Goal: Communication & Community: Share content

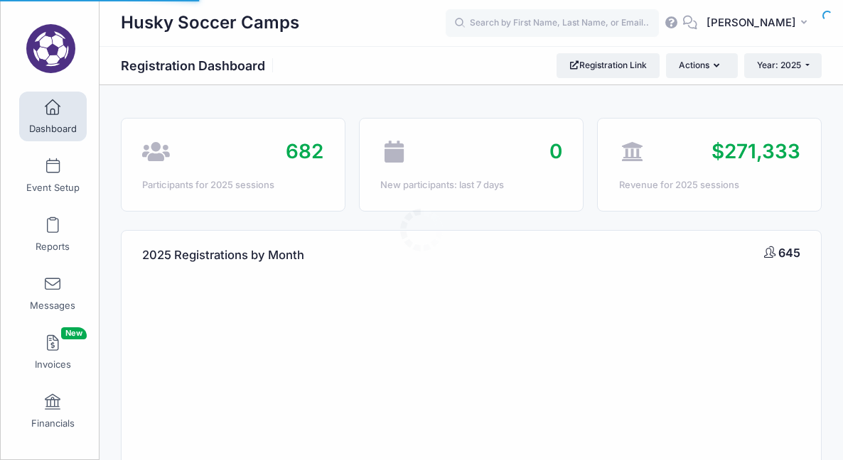
select select
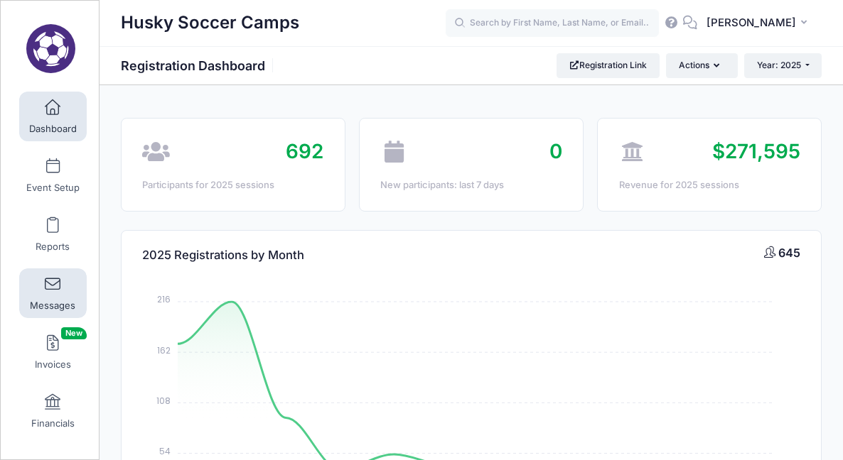
click at [53, 285] on span at bounding box center [53, 285] width 0 height 16
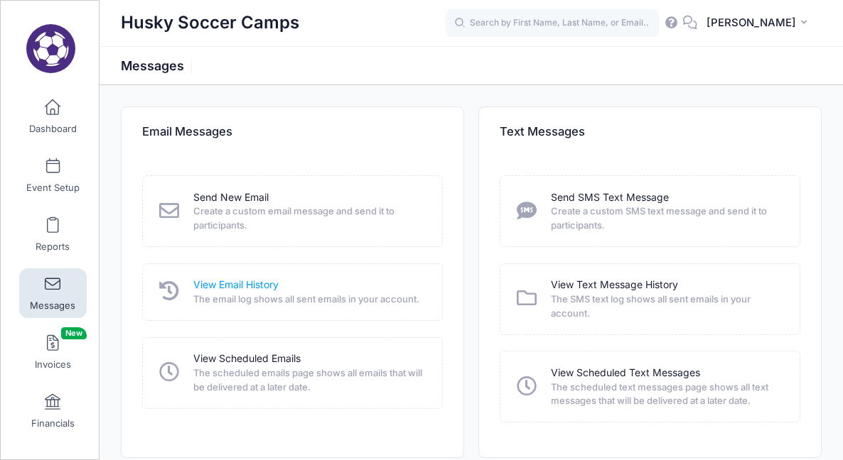
click at [247, 286] on link "View Email History" at bounding box center [235, 285] width 85 height 15
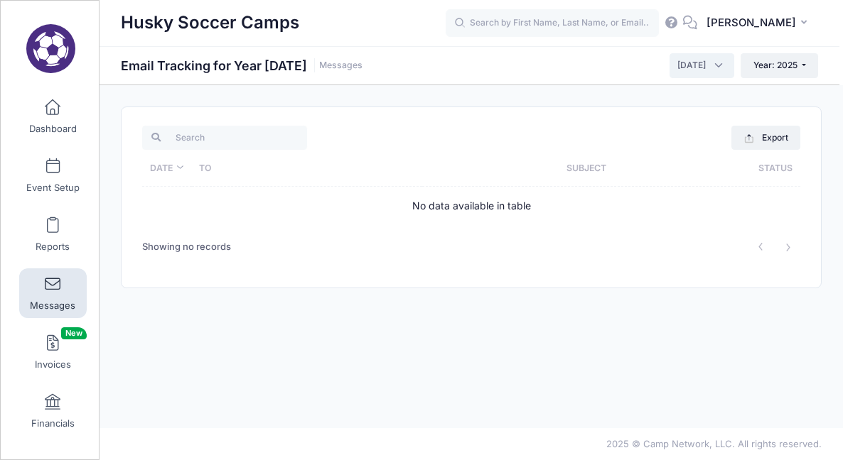
click at [716, 66] on span "October 2025" at bounding box center [701, 65] width 65 height 24
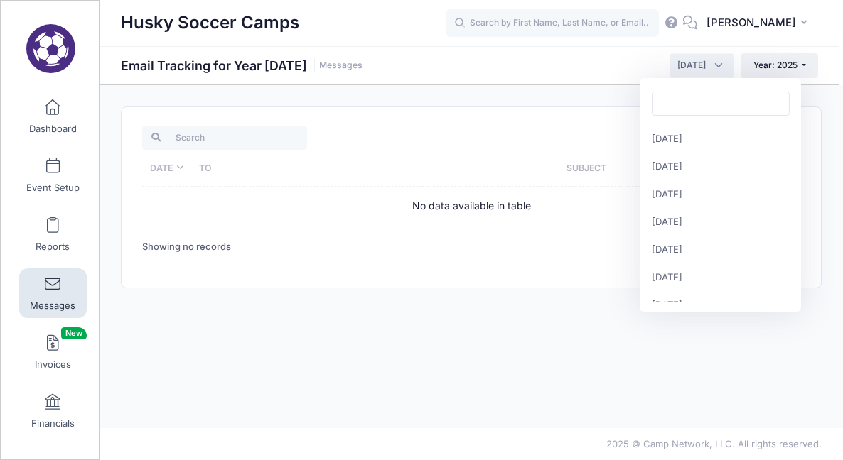
scroll to position [155, 0]
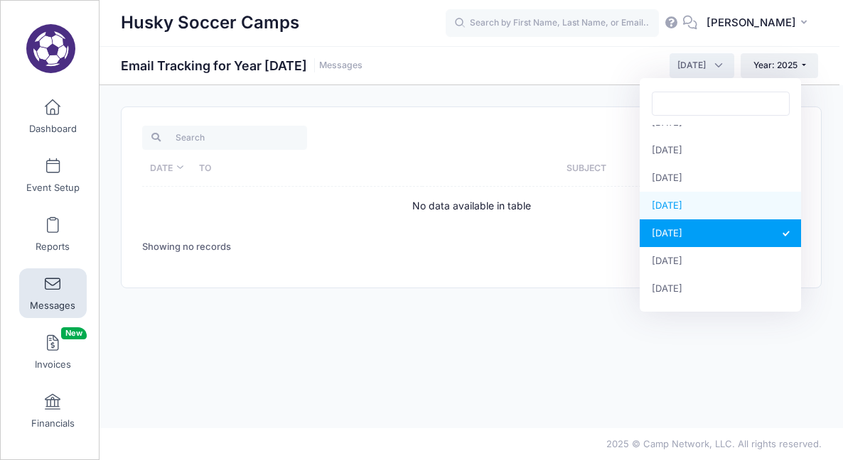
select select "9"
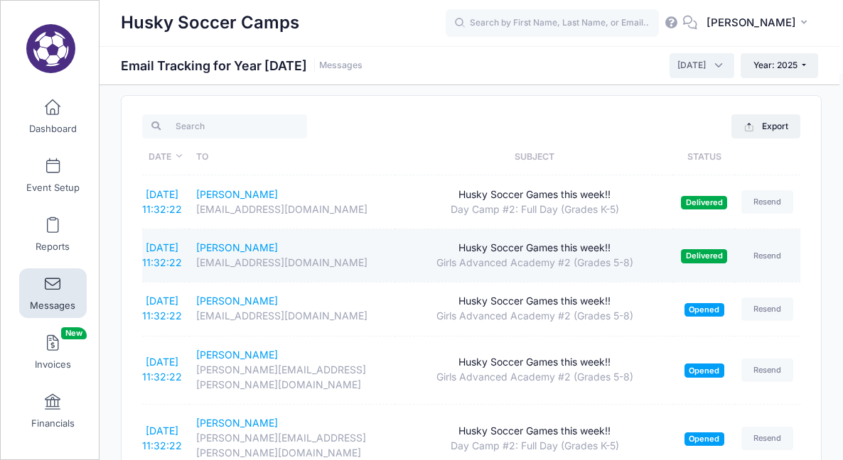
scroll to position [12, 0]
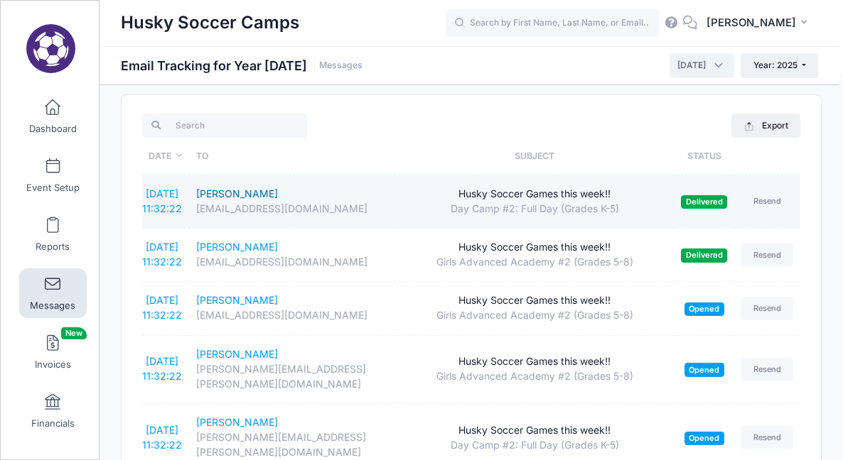
click at [246, 193] on div "[PERSON_NAME]" at bounding box center [292, 194] width 193 height 15
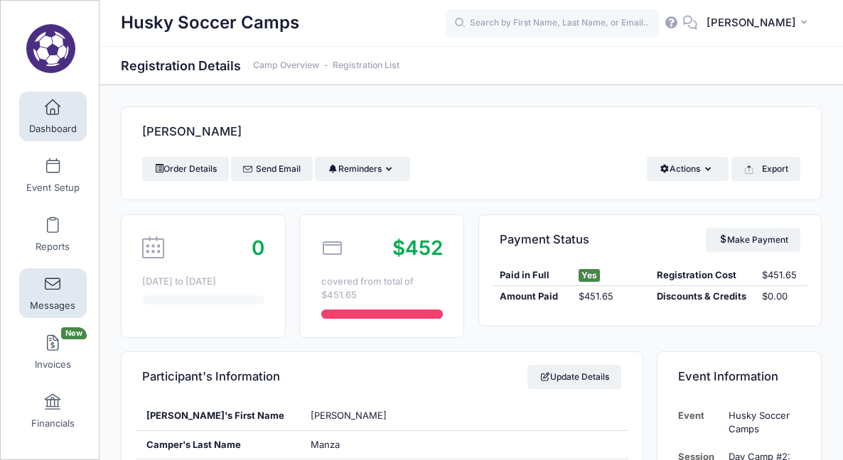
click at [53, 290] on span at bounding box center [53, 285] width 0 height 16
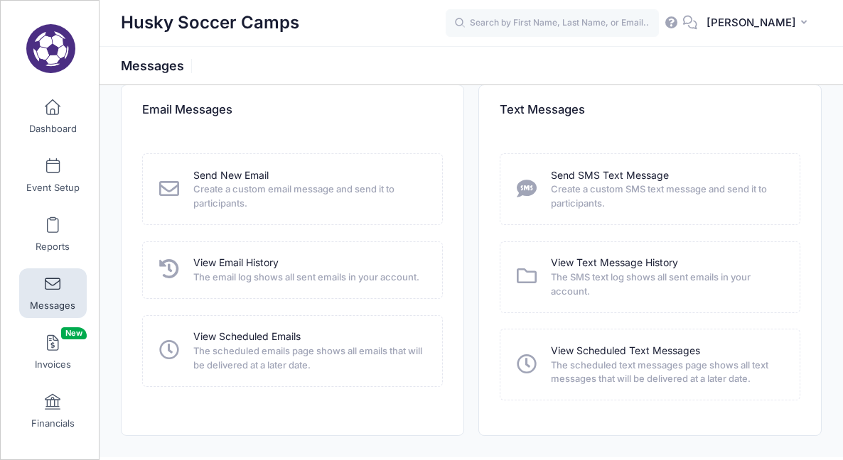
scroll to position [52, 0]
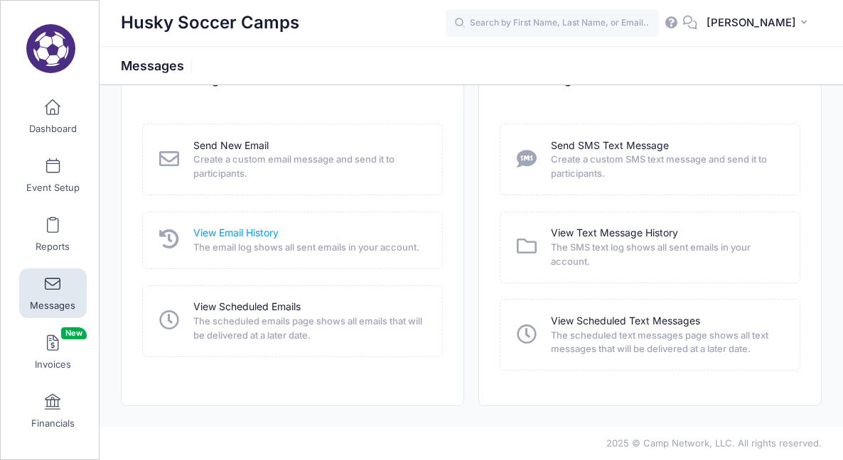
click at [265, 231] on link "View Email History" at bounding box center [235, 233] width 85 height 15
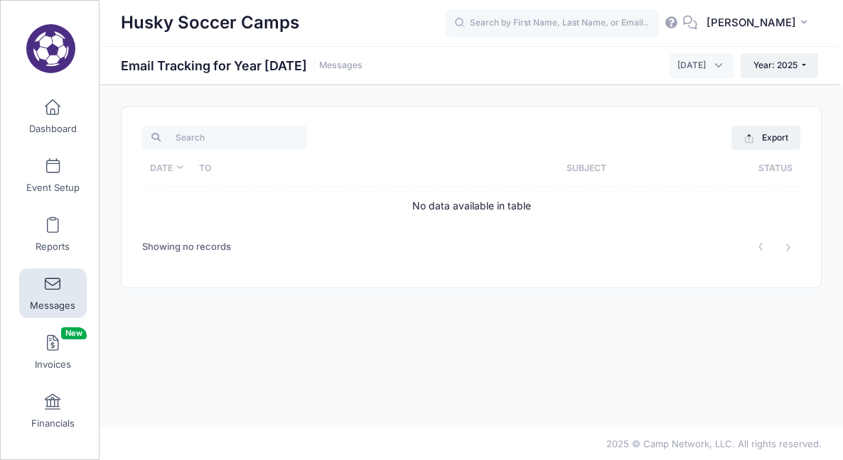
click at [683, 65] on span "[DATE]" at bounding box center [691, 65] width 28 height 13
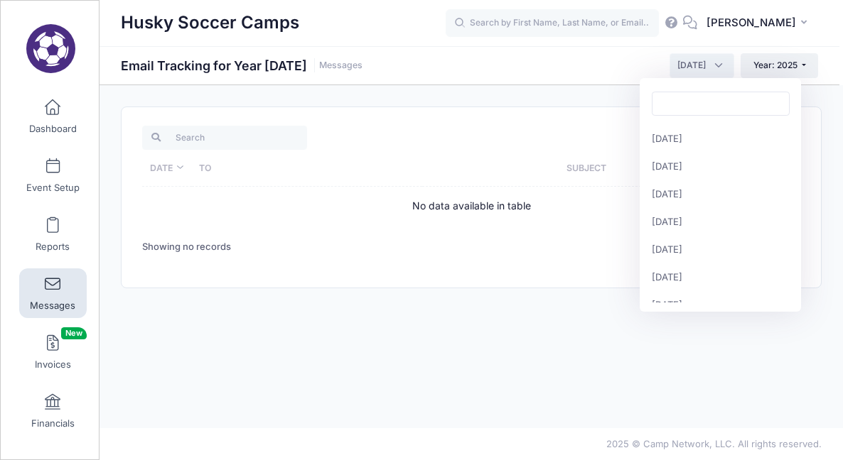
scroll to position [155, 0]
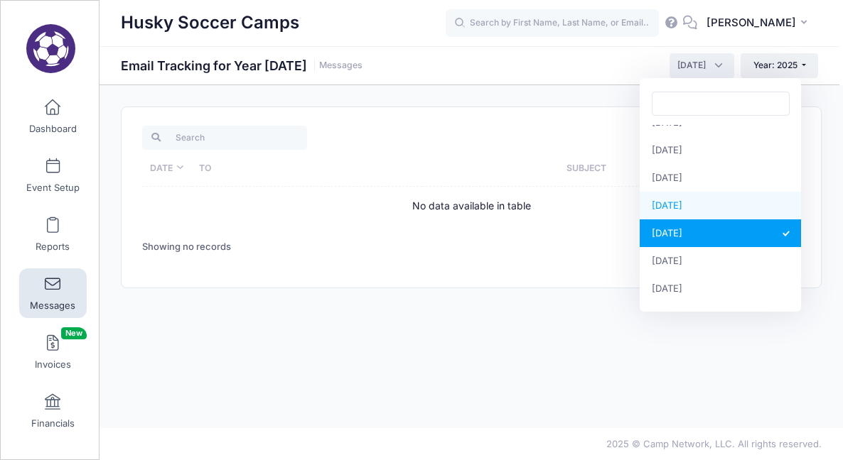
select select "9"
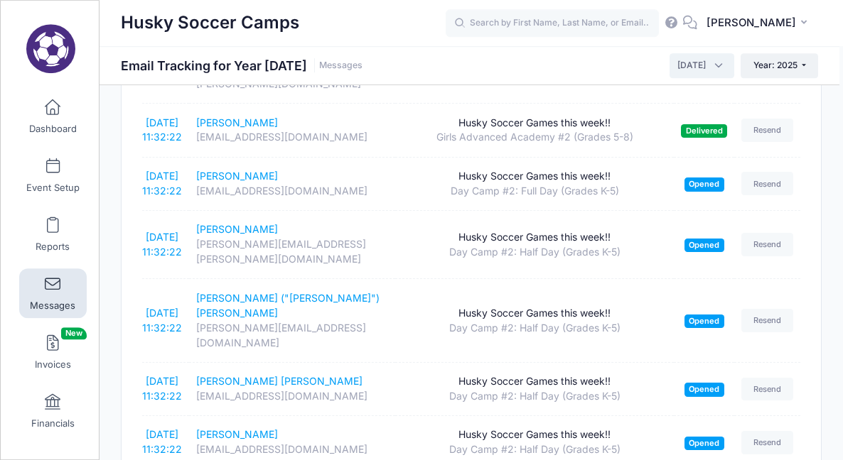
scroll to position [0, 0]
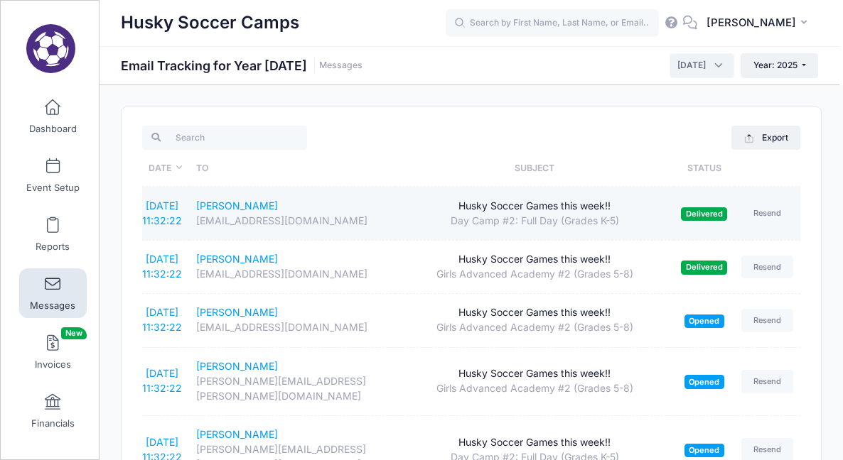
click at [592, 206] on div "Husky Soccer Games this week!!" at bounding box center [534, 206] width 264 height 15
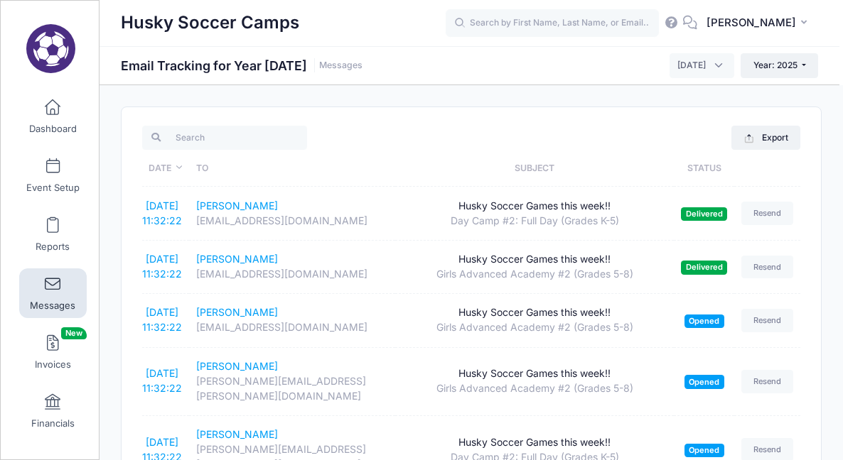
click at [555, 184] on th "Subject" at bounding box center [534, 168] width 279 height 37
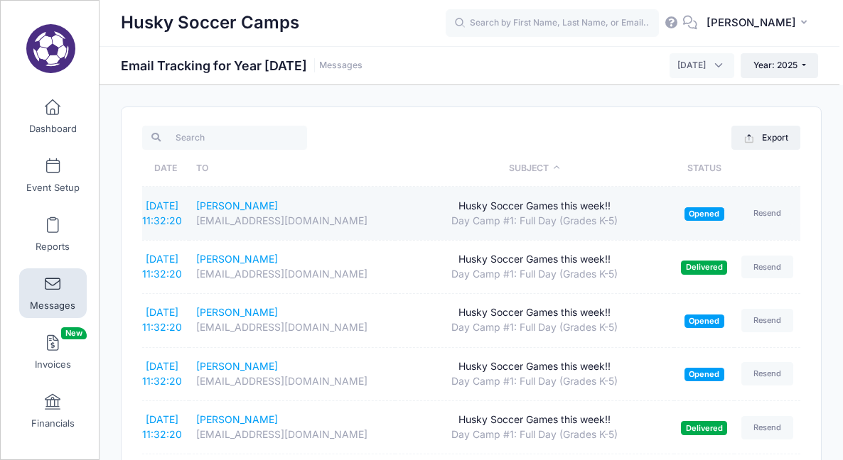
click at [539, 207] on div "Husky Soccer Games this week!!" at bounding box center [534, 206] width 265 height 15
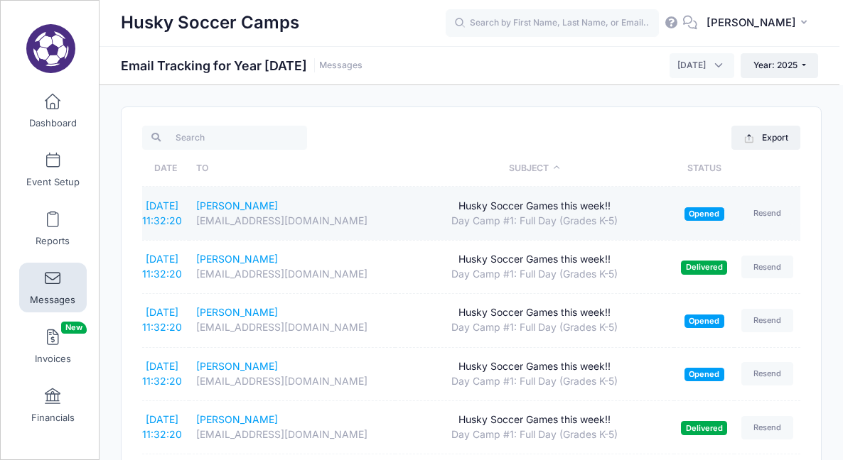
click at [568, 206] on div "Husky Soccer Games this week!!" at bounding box center [534, 206] width 265 height 15
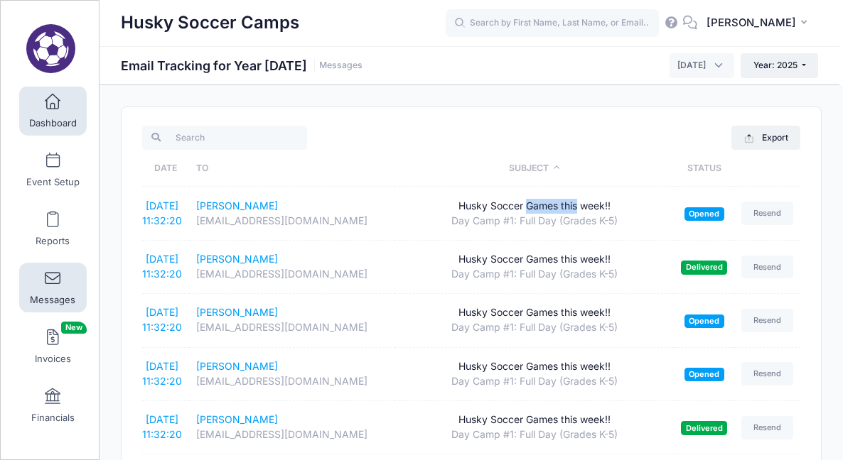
click at [53, 105] on span at bounding box center [53, 103] width 0 height 16
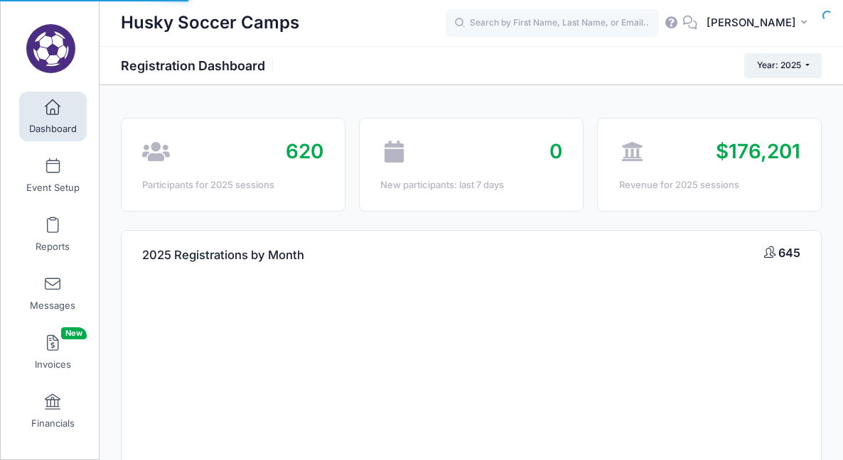
select select
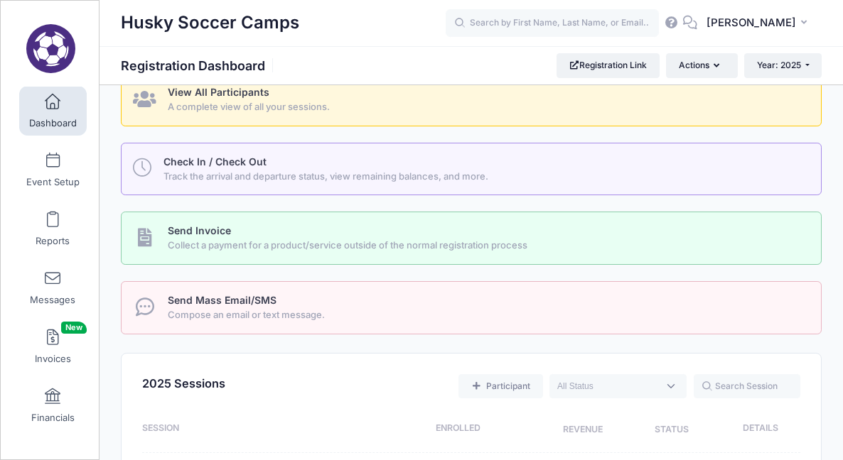
scroll to position [692, 0]
click at [281, 310] on span "Compose an email or text message." at bounding box center [486, 314] width 637 height 14
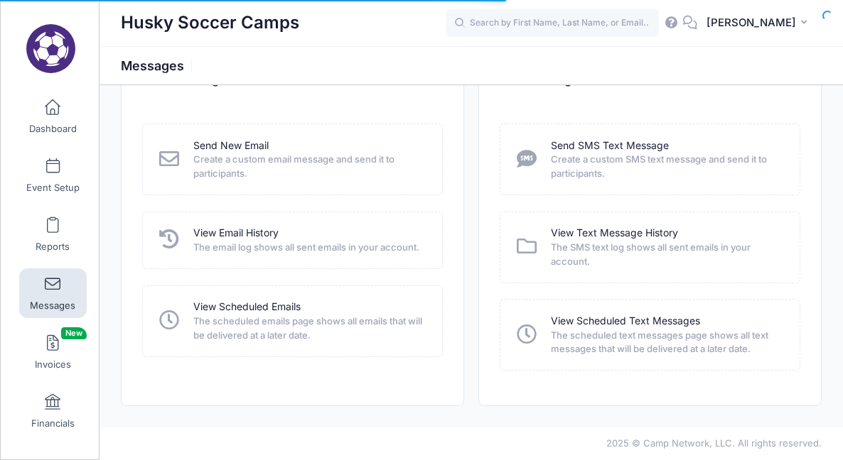
scroll to position [6, 0]
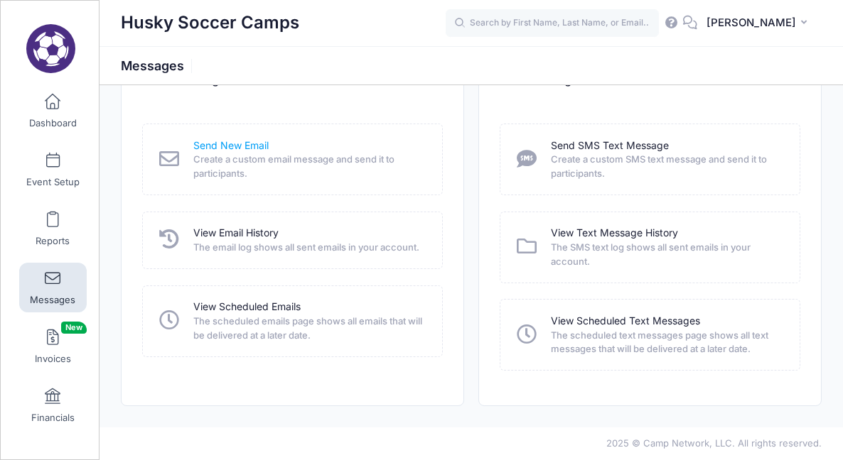
click at [249, 145] on link "Send New Email" at bounding box center [230, 146] width 75 height 15
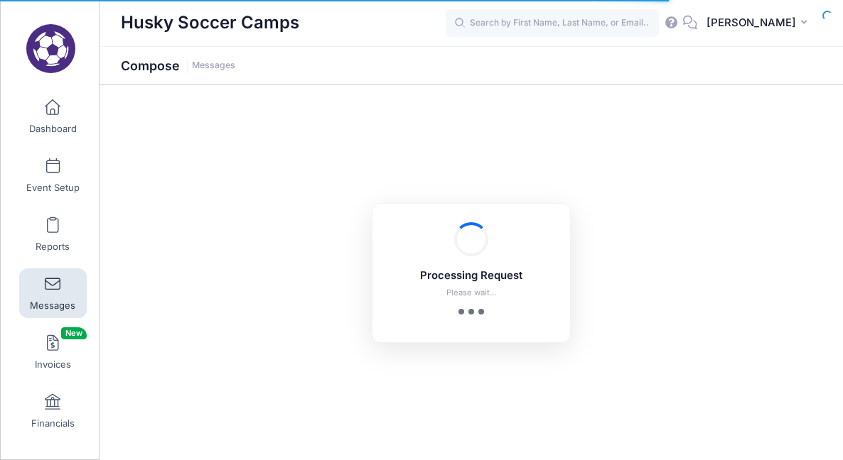
scroll to position [6, 0]
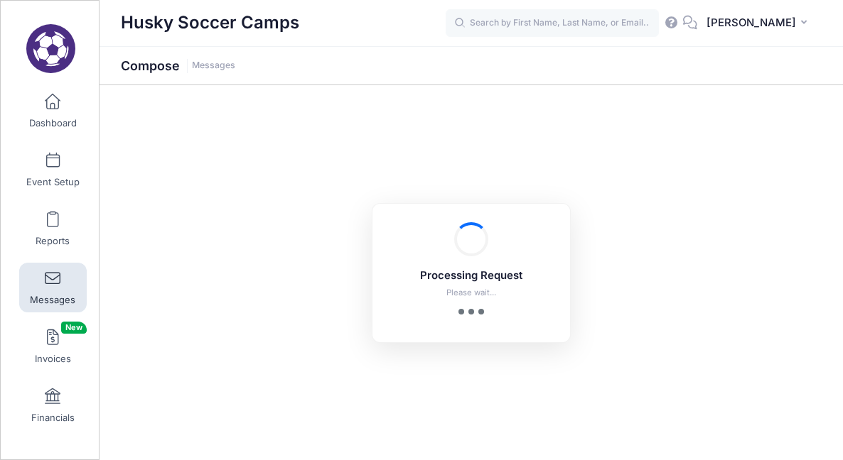
click at [713, 210] on div "Processing Request Please wait... Processing Request Please wait... Processing …" at bounding box center [470, 272] width 743 height 375
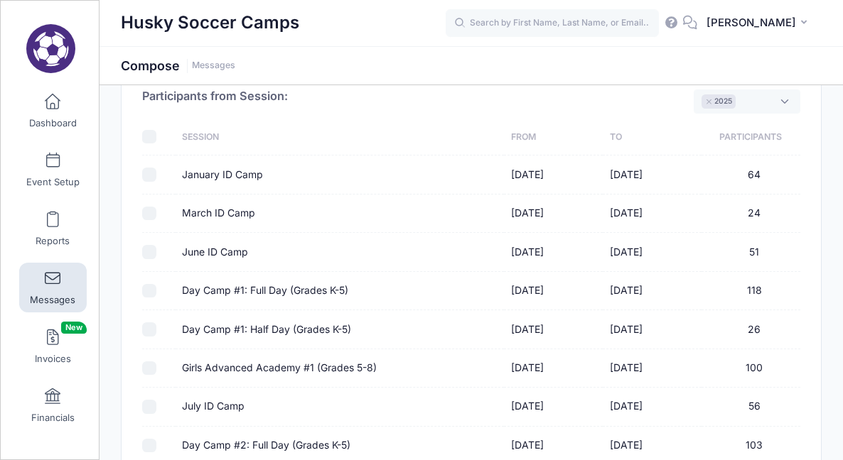
scroll to position [89, 0]
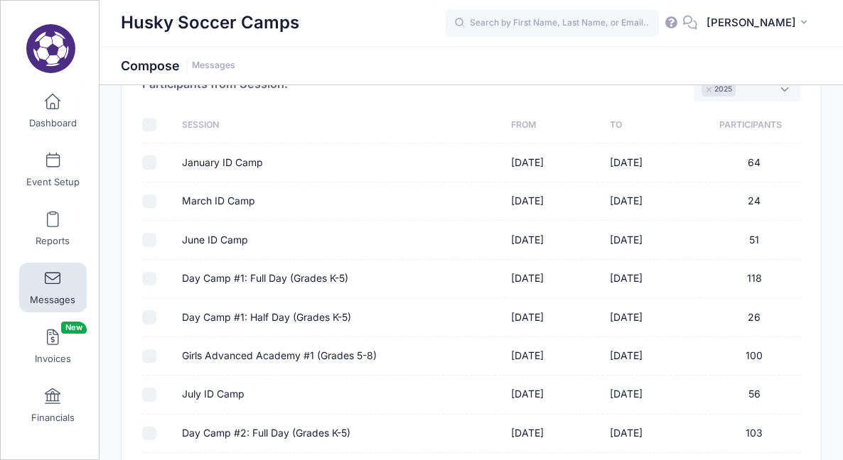
click at [146, 284] on input "Day Camp #1: Full Day (Grades K-5)" at bounding box center [149, 279] width 14 height 14
checkbox input "true"
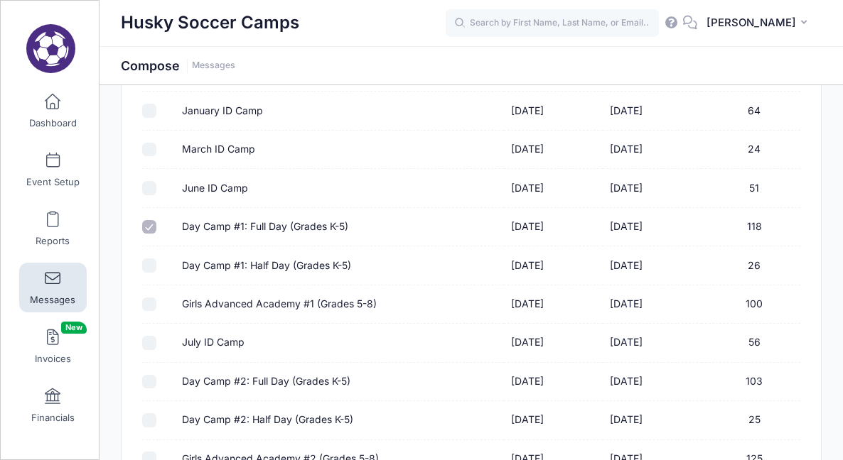
scroll to position [144, 0]
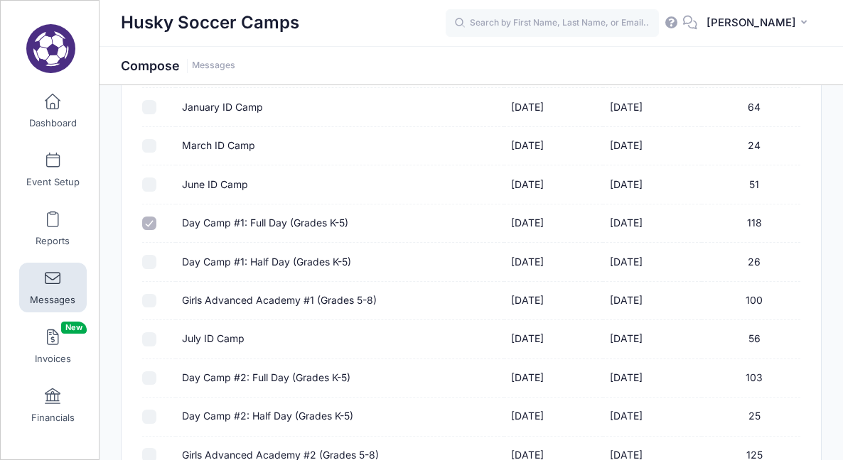
click at [146, 261] on input "Day Camp #1: Half Day (Grades K-5)" at bounding box center [149, 262] width 14 height 14
checkbox input "true"
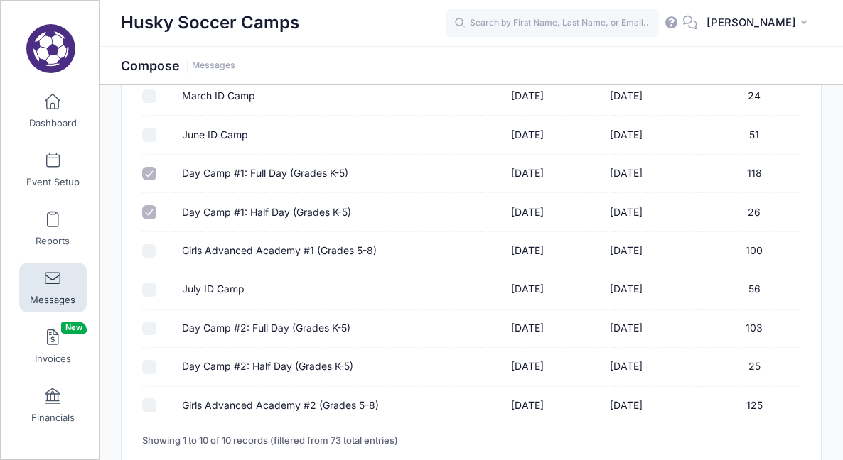
scroll to position [195, 0]
click at [156, 252] on input "Girls Advanced Academy #1 (Grades 5-8)" at bounding box center [149, 251] width 14 height 14
checkbox input "true"
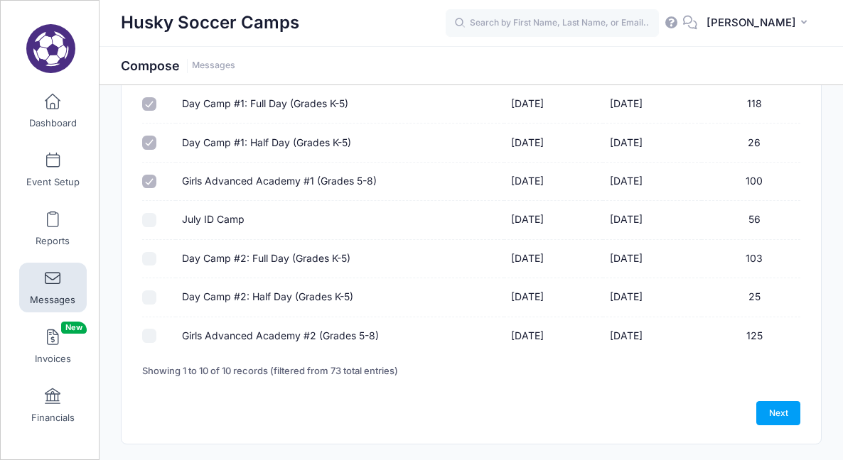
scroll to position [267, 0]
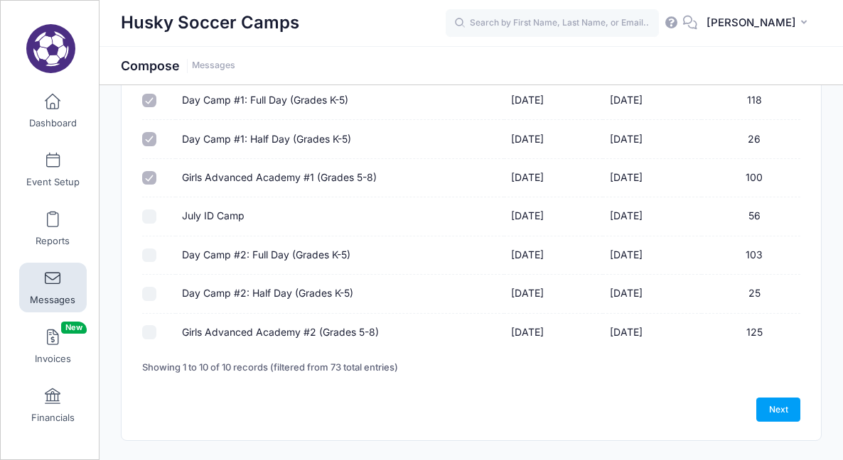
click at [149, 265] on td at bounding box center [158, 256] width 33 height 38
click at [149, 259] on input "Day Camp #2: Full Day (Grades K-5)" at bounding box center [149, 256] width 14 height 14
checkbox input "true"
click at [149, 294] on input "Day Camp #2: Half Day (Grades K-5)" at bounding box center [149, 294] width 14 height 14
checkbox input "true"
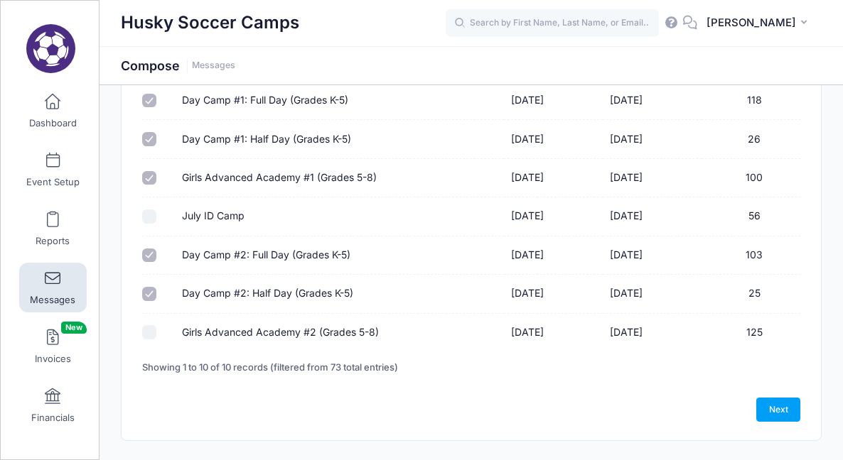
click at [152, 337] on input "Girls Advanced Academy #2 (Grades 5-8)" at bounding box center [149, 332] width 14 height 14
checkbox input "true"
click at [781, 411] on link "Next" at bounding box center [778, 410] width 44 height 24
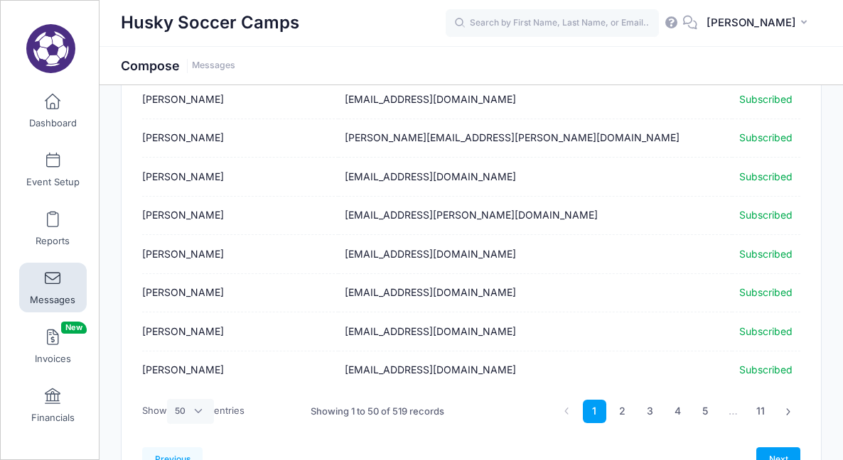
scroll to position [1843, 0]
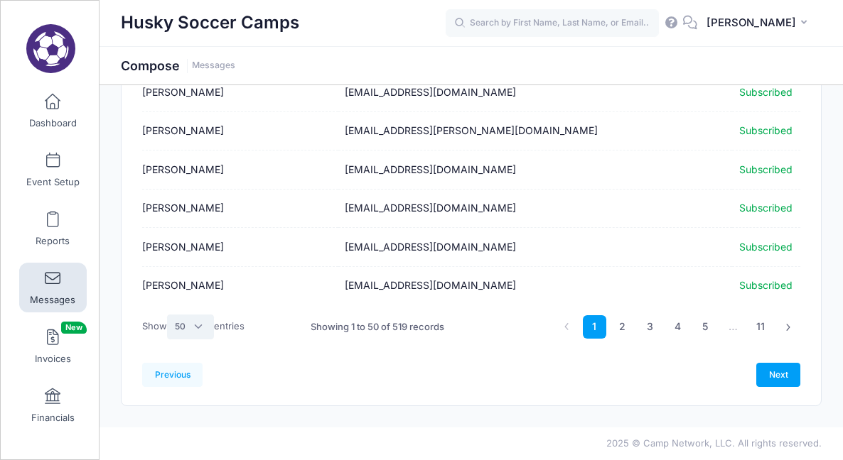
select select "-1"
click option "All" at bounding box center [0, 0] width 0 height 0
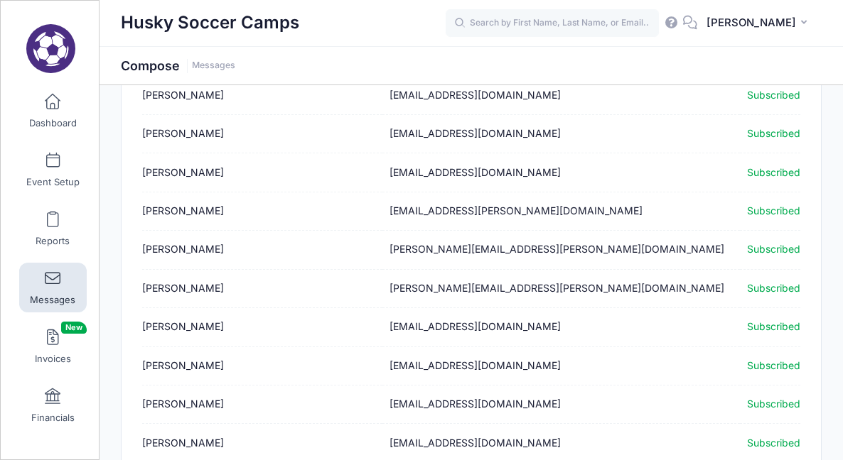
scroll to position [19994, 0]
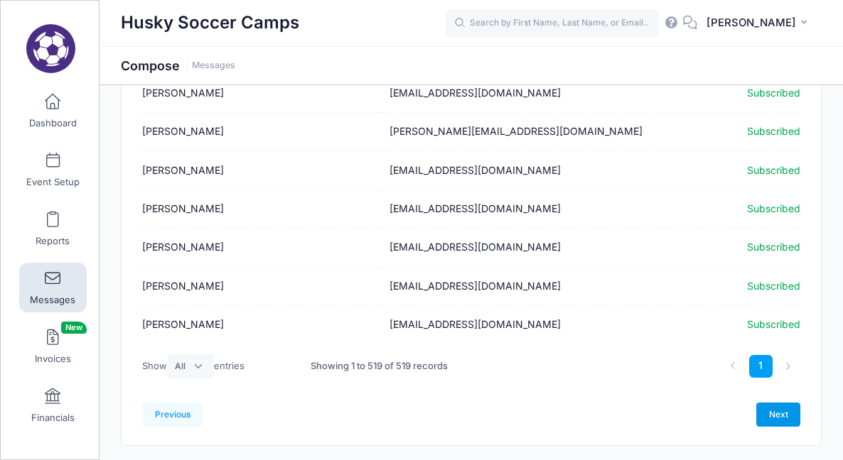
click at [785, 403] on link "Next" at bounding box center [778, 415] width 44 height 24
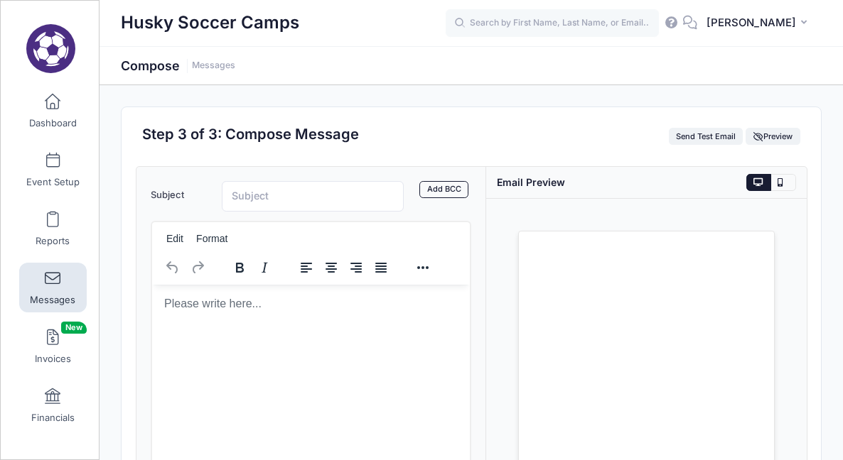
scroll to position [0, 0]
click at [308, 299] on p "Rich Text Area. Press ALT-0 for help." at bounding box center [310, 304] width 295 height 16
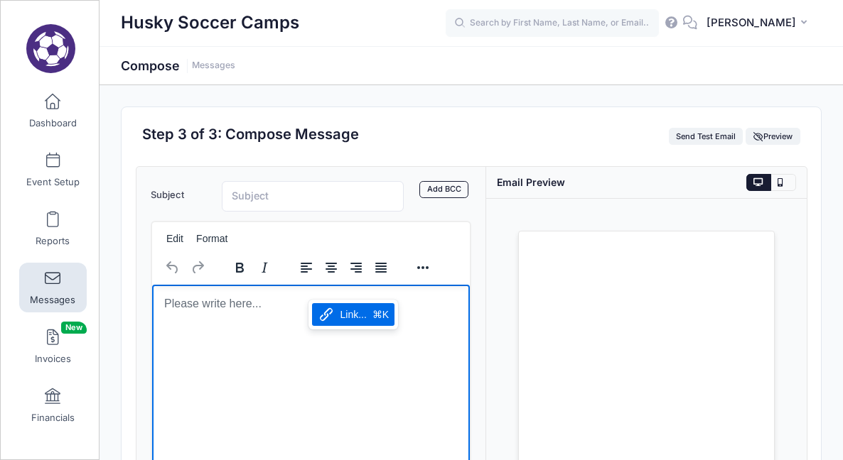
scroll to position [6, 0]
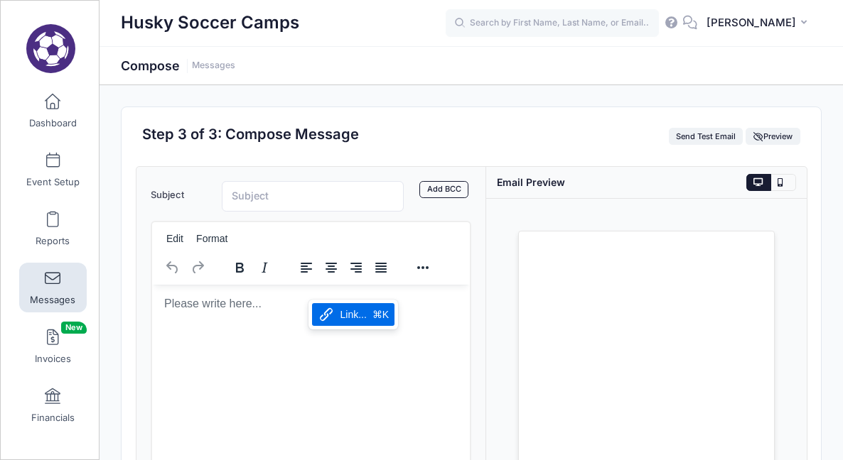
click at [265, 323] on html at bounding box center [310, 303] width 318 height 38
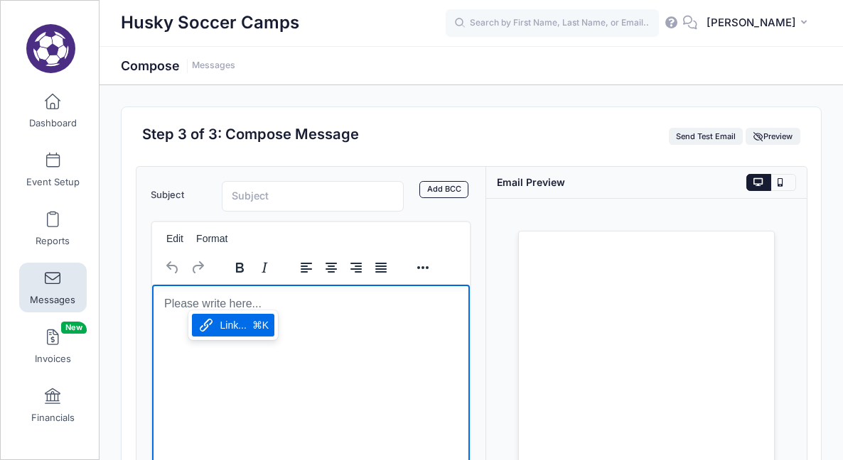
click at [171, 313] on html at bounding box center [310, 303] width 318 height 38
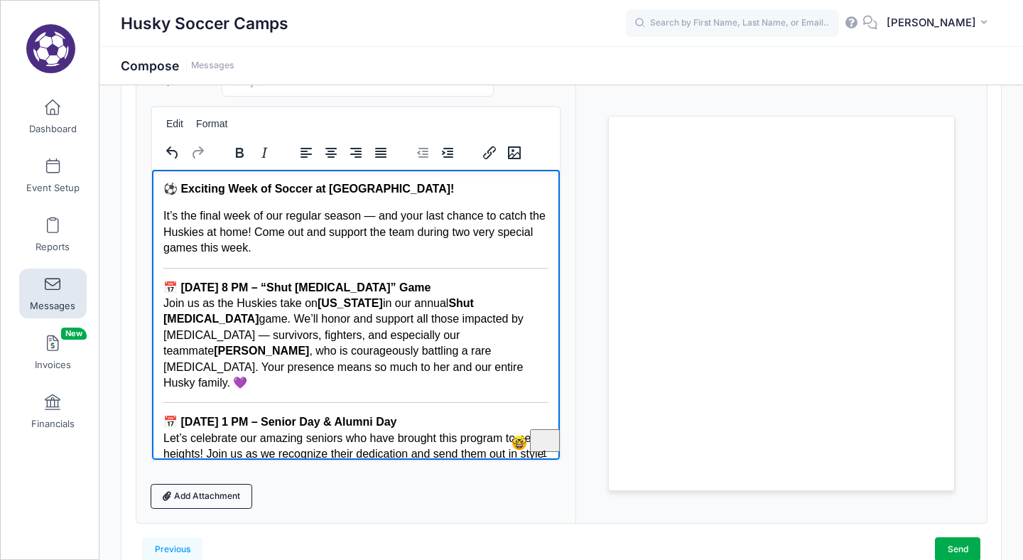
scroll to position [0, 0]
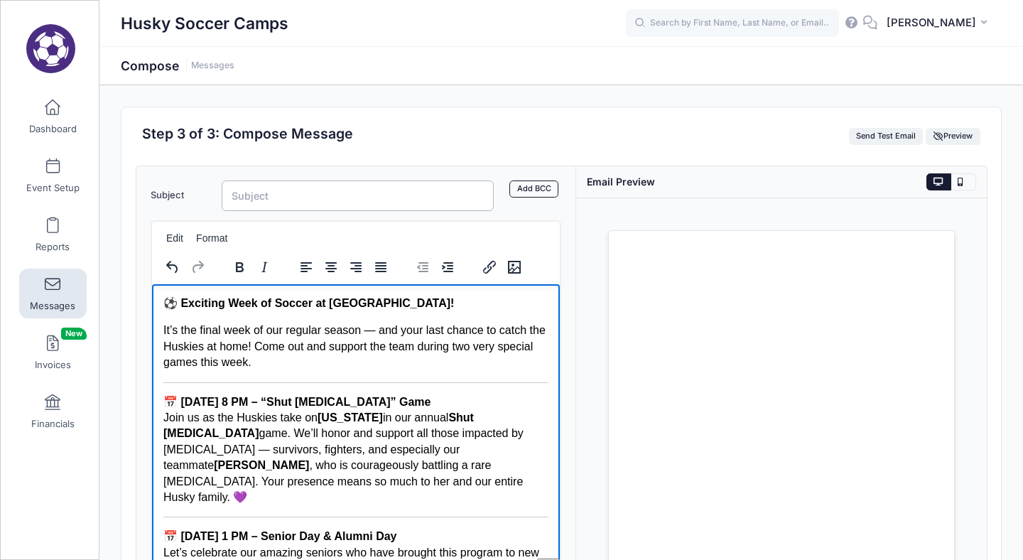
click at [271, 194] on input "Subject" at bounding box center [358, 195] width 272 height 31
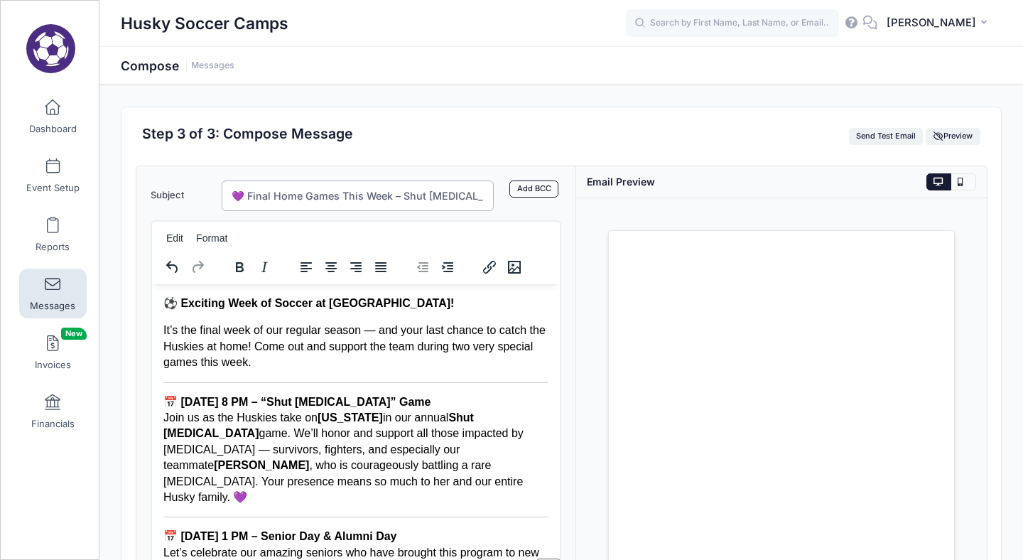
scroll to position [0, 167]
type input "💜 Final Home Games This Week – Shut Cancer & Senior Day at Husky Soccer Stadium!"
click at [527, 188] on link "Add BCC" at bounding box center [533, 188] width 49 height 17
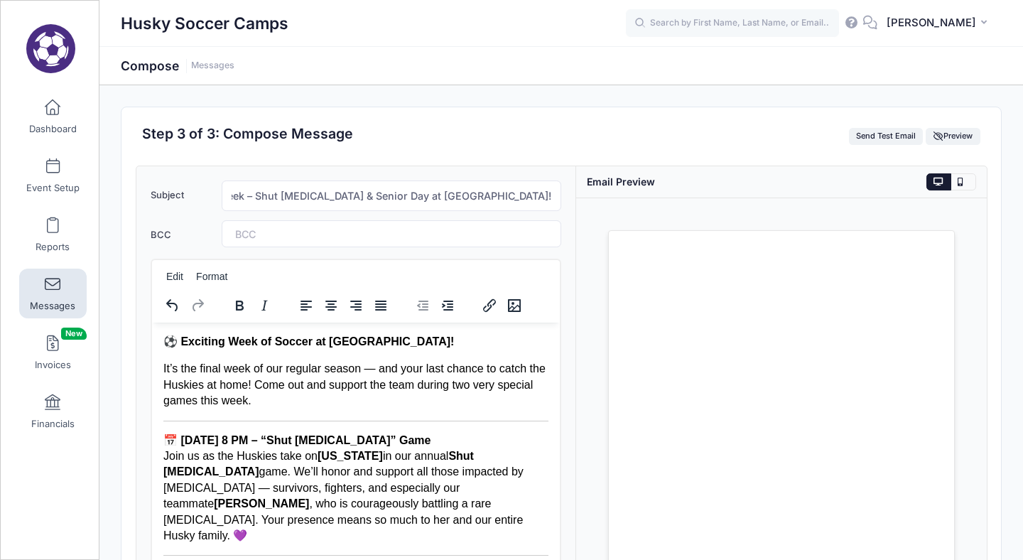
scroll to position [0, 99]
click at [382, 235] on tags "​" at bounding box center [392, 233] width 340 height 27
click at [458, 240] on tags "nvandyke@uw.edu ​" at bounding box center [392, 233] width 340 height 27
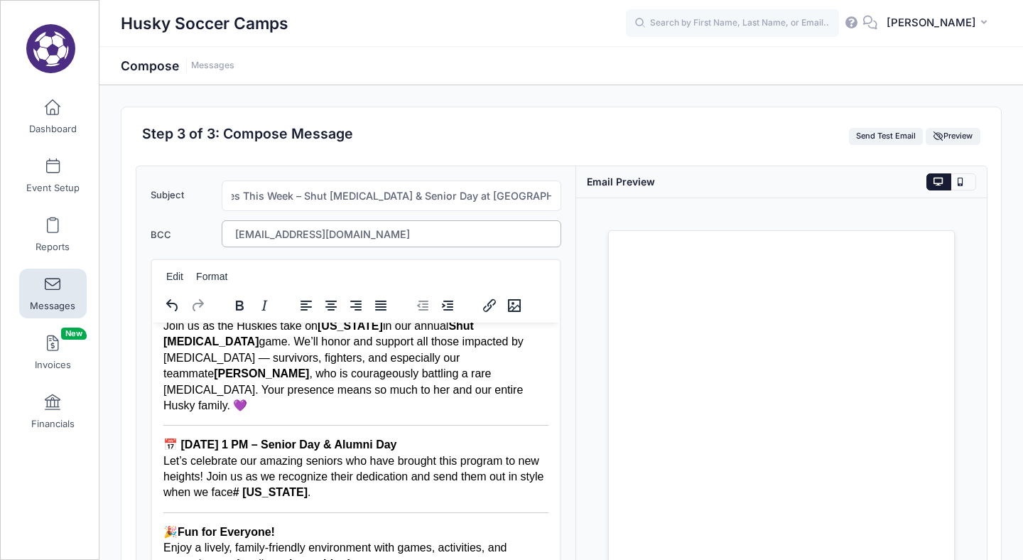
scroll to position [131, 0]
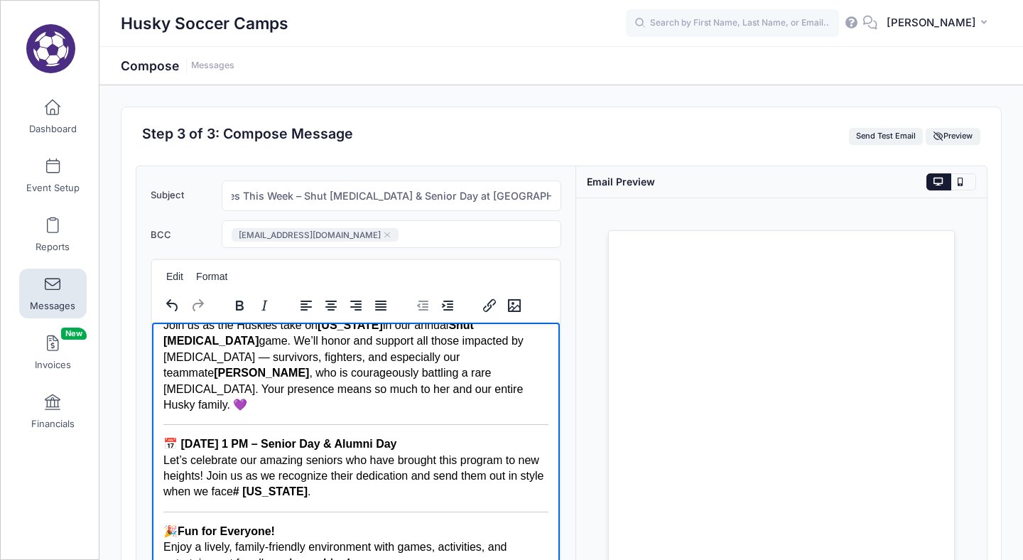
click at [288, 460] on strong "# Wisconsin" at bounding box center [269, 491] width 75 height 12
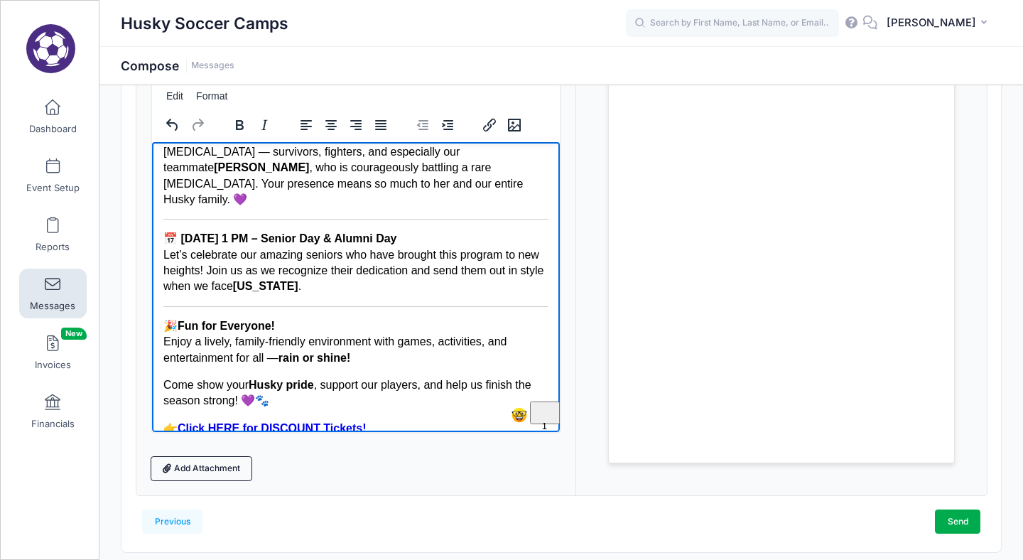
scroll to position [0, 0]
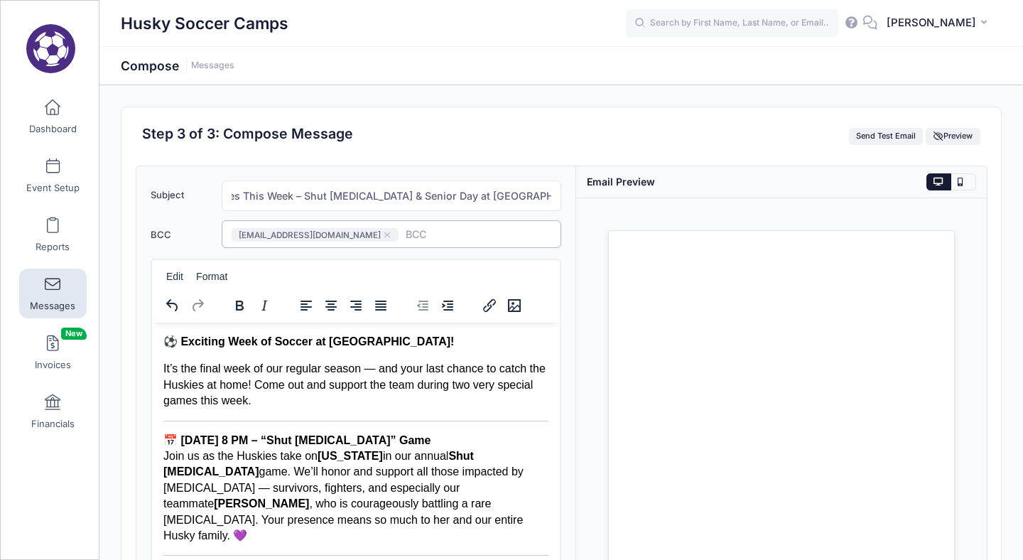
click at [406, 236] on span at bounding box center [445, 234] width 78 height 12
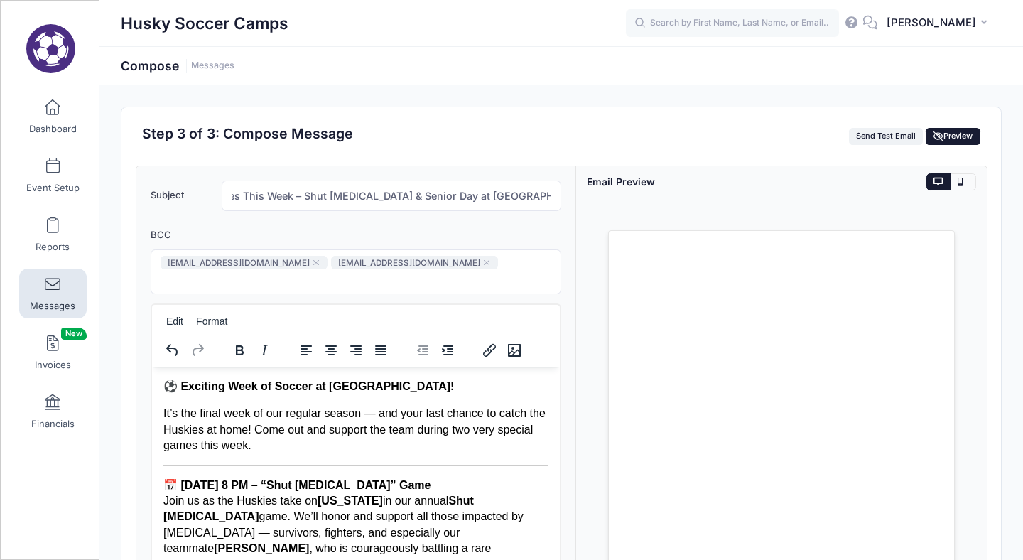
click at [842, 134] on span "Preview" at bounding box center [954, 136] width 40 height 10
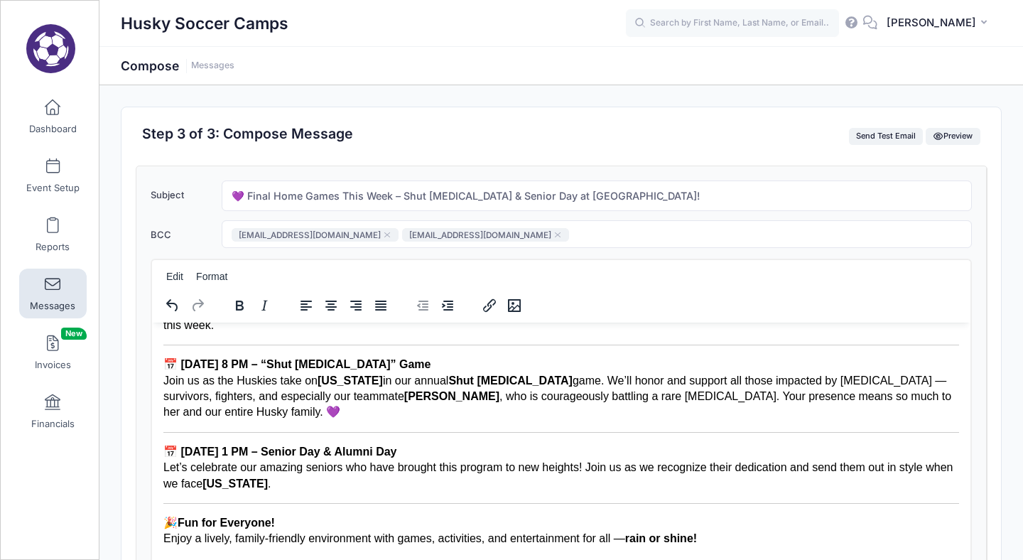
scroll to position [227, 0]
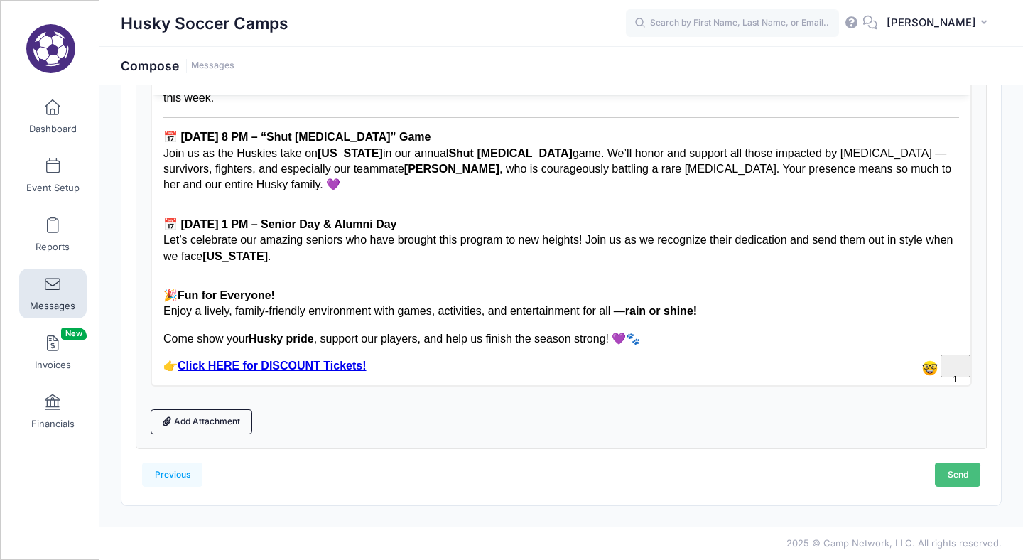
click at [842, 460] on link "Send" at bounding box center [957, 475] width 45 height 24
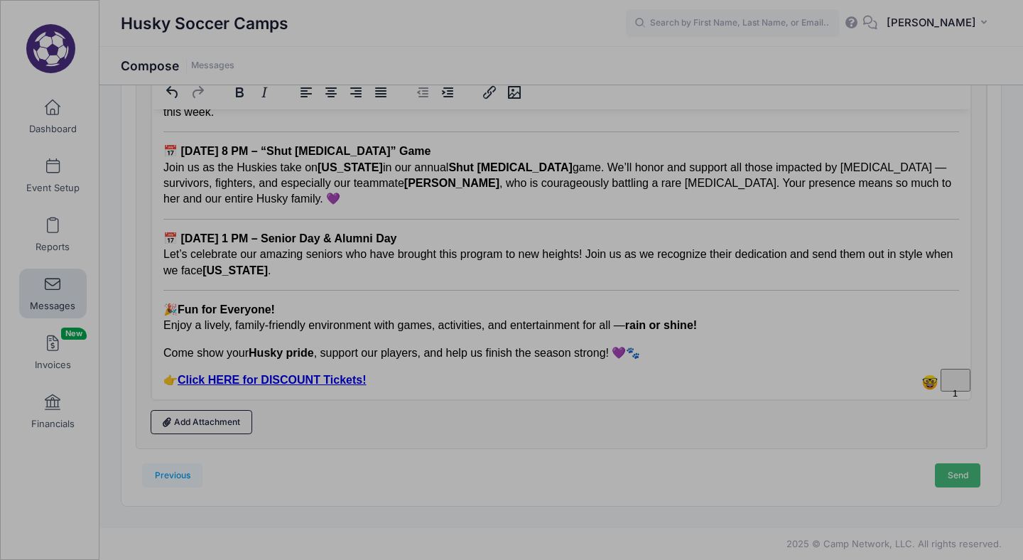
scroll to position [0, 0]
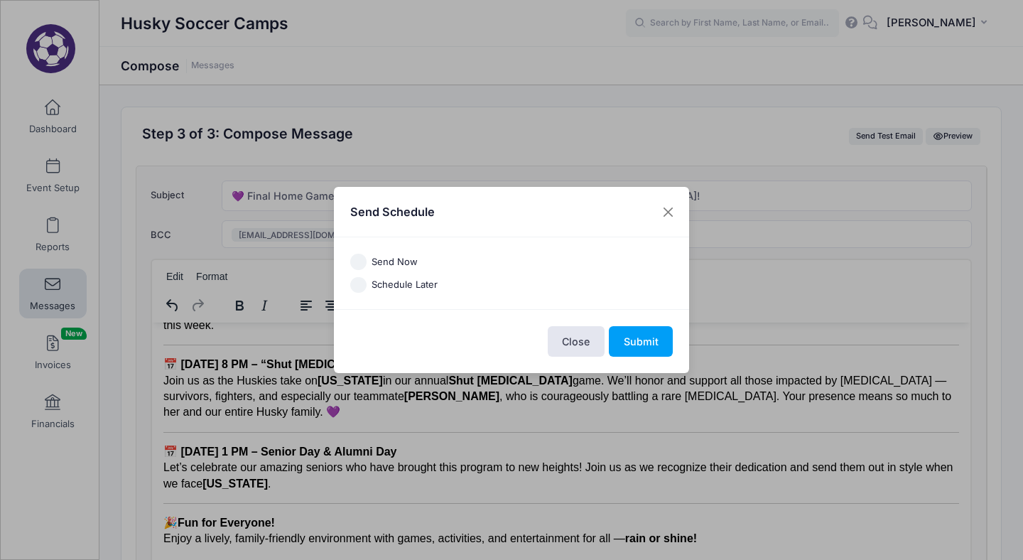
click at [358, 265] on input "Send Now" at bounding box center [358, 262] width 16 height 16
radio input "true"
click at [651, 342] on button "Submit" at bounding box center [641, 341] width 64 height 31
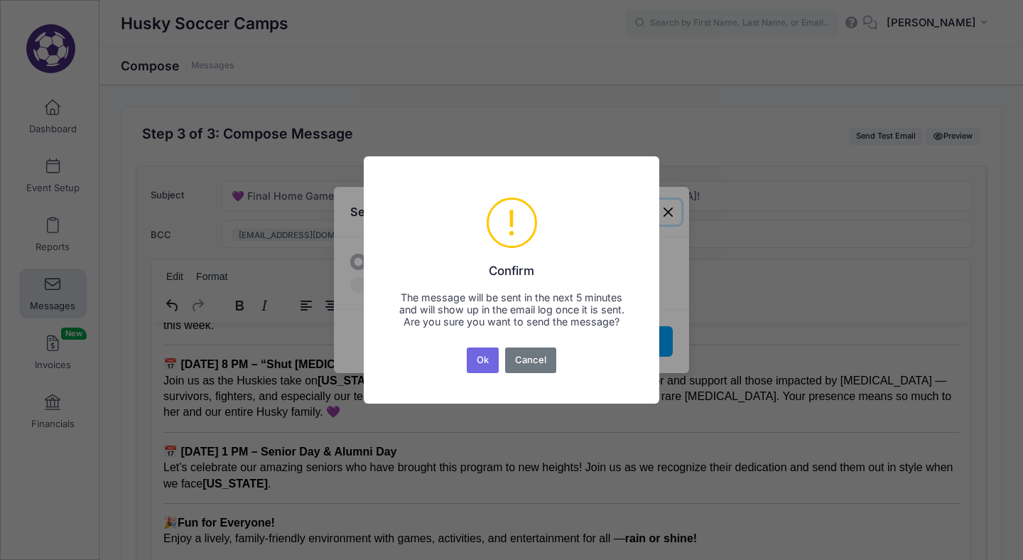
click at [524, 437] on div "× ! Confirm The message will be sent in the next 5 minutes and will show up in …" at bounding box center [511, 280] width 1023 height 560
click at [480, 364] on button "Ok" at bounding box center [483, 360] width 33 height 26
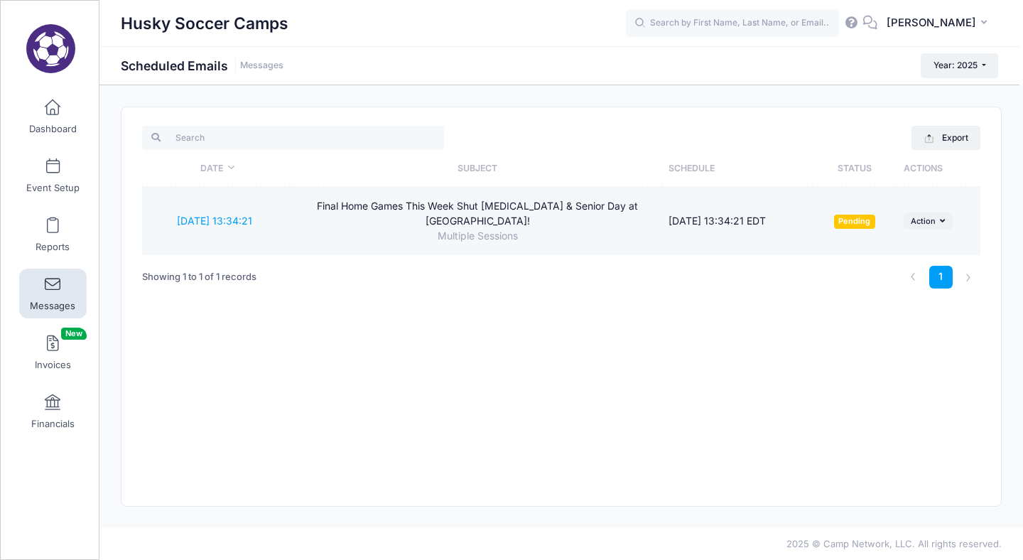
click at [342, 210] on div "Final Home Games This Week Shut [MEDICAL_DATA] & Senior Day at [GEOGRAPHIC_DATA…" at bounding box center [477, 214] width 355 height 30
click at [552, 215] on div "Final Home Games This Week Shut [MEDICAL_DATA] & Senior Day at [GEOGRAPHIC_DATA…" at bounding box center [477, 214] width 355 height 30
click at [566, 205] on div "Final Home Games This Week Shut [MEDICAL_DATA] & Senior Day at [GEOGRAPHIC_DATA…" at bounding box center [477, 214] width 355 height 30
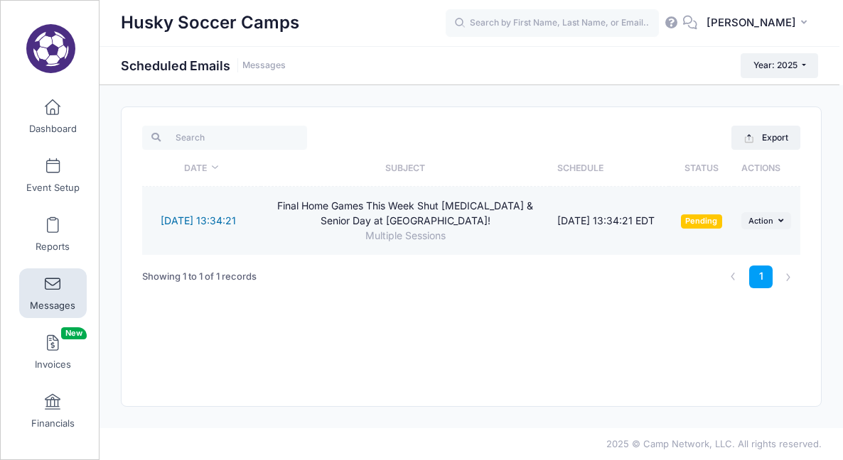
click at [221, 220] on link "[DATE] 13:34:21" at bounding box center [198, 221] width 75 height 12
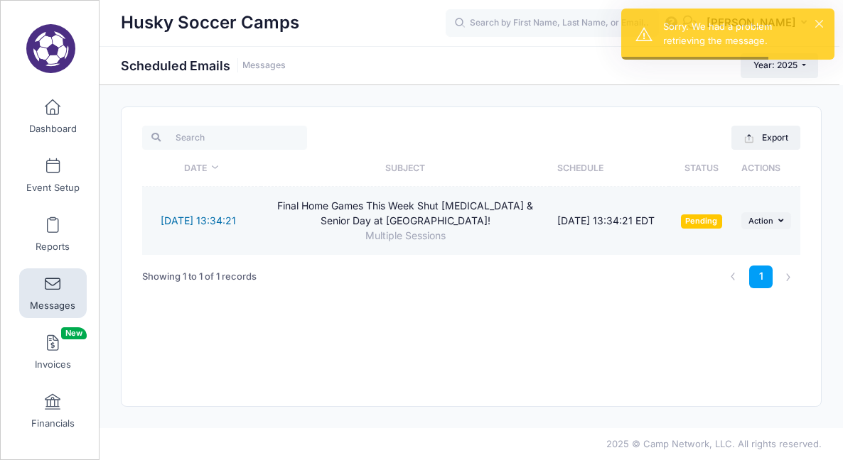
click at [210, 222] on link "[DATE] 13:34:21" at bounding box center [198, 221] width 75 height 12
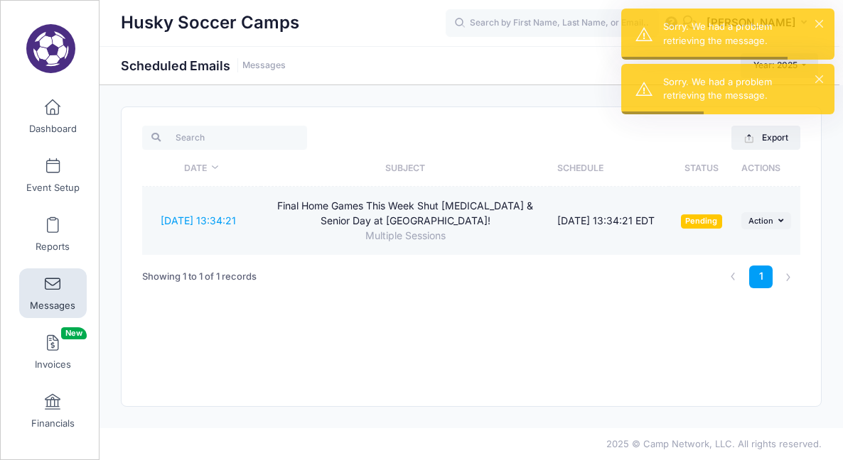
click at [352, 228] on div "Final Home Games This Week Shut [MEDICAL_DATA] & Senior Day at [GEOGRAPHIC_DATA…" at bounding box center [406, 214] width 276 height 30
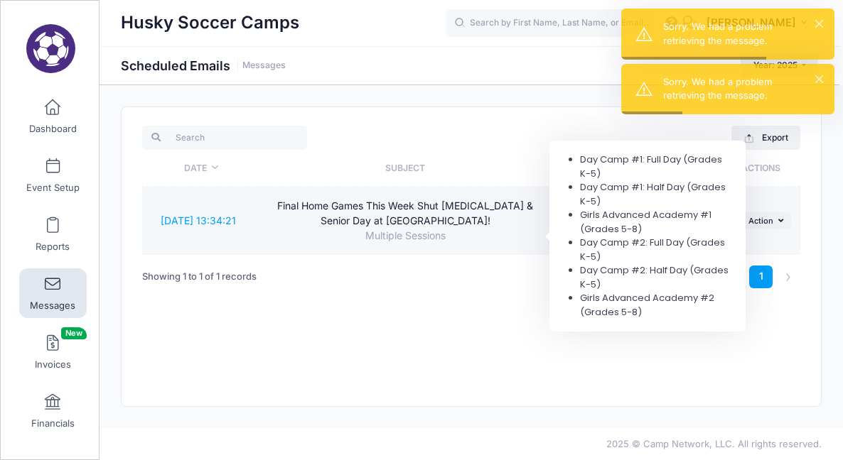
click at [392, 240] on div "Multiple Sessions" at bounding box center [406, 236] width 276 height 15
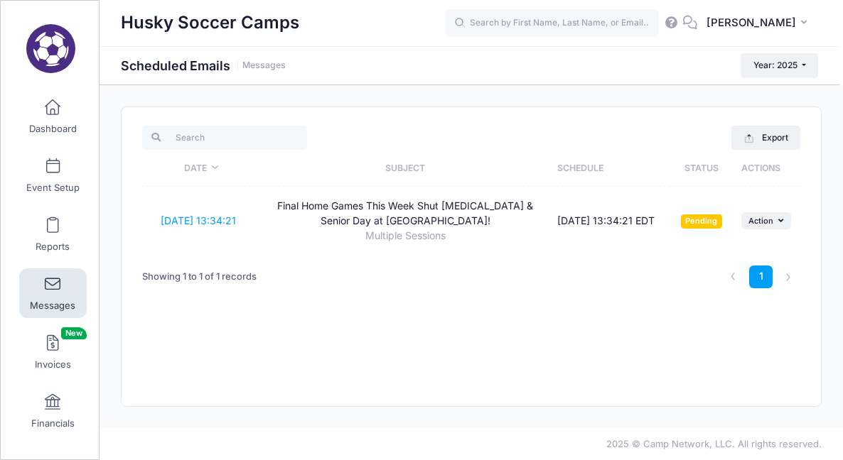
click at [411, 168] on th "Subject" at bounding box center [405, 168] width 289 height 37
click at [213, 271] on div "Showing 1 to 1 of 1 records" at bounding box center [199, 277] width 114 height 33
click at [376, 121] on div "Export Date Subject Schedule Status Actions [DATE] 13:34:21 Final Home Games Th…" at bounding box center [471, 256] width 699 height 299
